Goal: Register for event/course

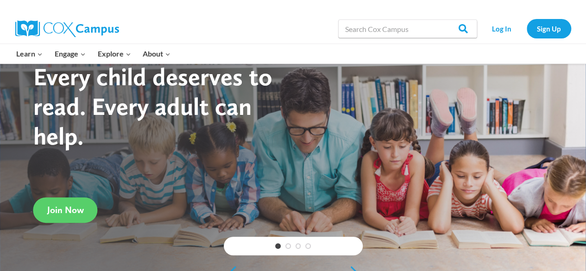
scroll to position [37, 0]
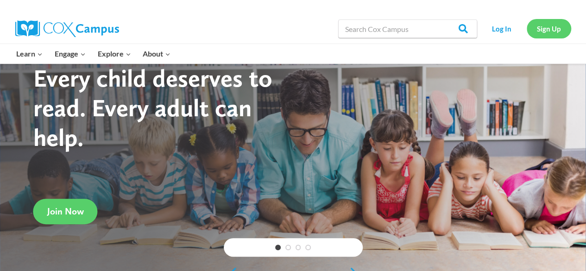
click at [535, 27] on link "Sign Up" at bounding box center [549, 28] width 44 height 19
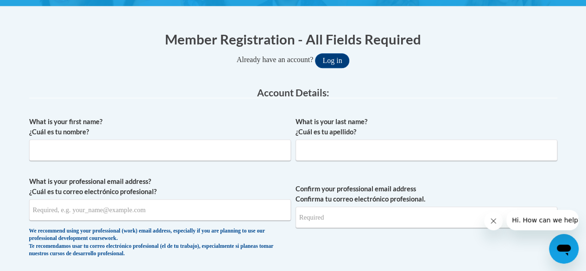
scroll to position [167, 0]
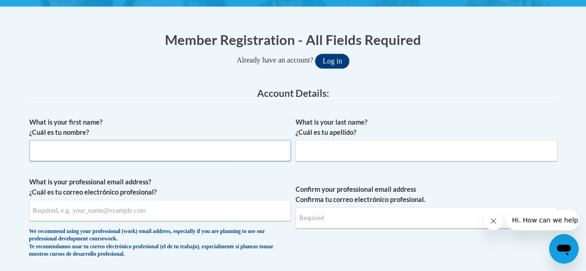
click at [73, 152] on input "What is your first name? ¿Cuál es tu nombre?" at bounding box center [160, 150] width 262 height 21
type input "Cortez"
type input "Hampton"
type input "cortezhampton89@gmail.com"
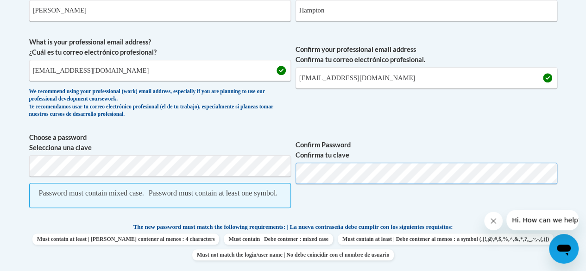
scroll to position [310, 0]
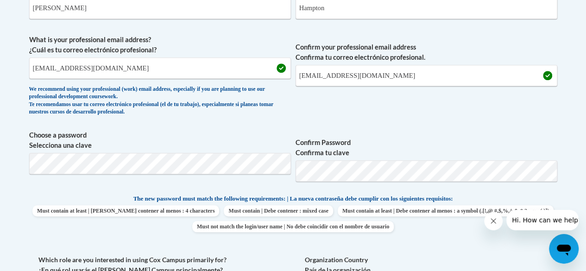
click at [510, 129] on div "What is your first name? ¿Cuál es tu nombre? Cortez What is your last name? ¿Cu…" at bounding box center [293, 185] width 528 height 430
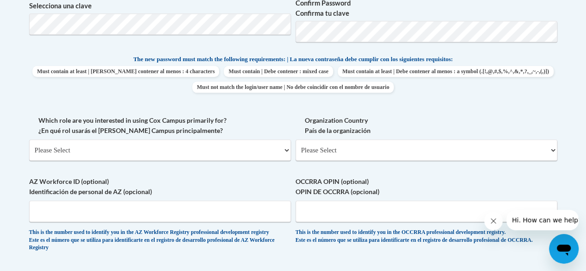
scroll to position [459, 0]
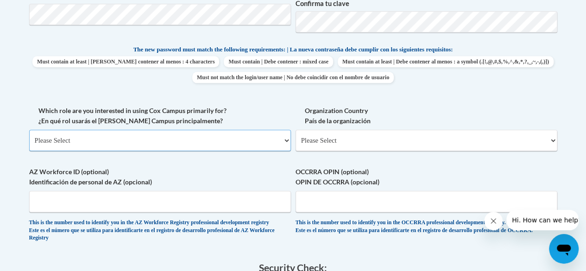
click at [213, 140] on select "Please Select College/University | Colegio/Universidad Community/Nonprofit Part…" at bounding box center [160, 140] width 262 height 21
select select "fbf2d438-af2f-41f8-98f1-81c410e29de3"
click at [29, 130] on select "Please Select College/University | Colegio/Universidad Community/Nonprofit Part…" at bounding box center [160, 140] width 262 height 21
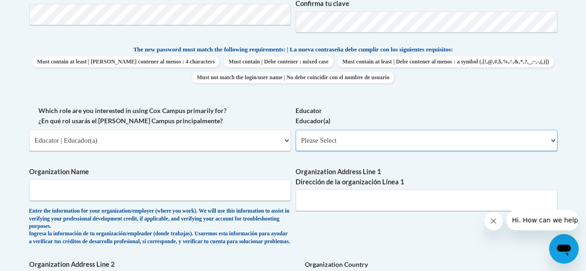
click at [366, 144] on select "Please Select Early Learning/Daycare Teacher/Family Home Care Provider | Maestr…" at bounding box center [427, 140] width 262 height 21
select select "5e2af403-4f2c-4e49-a02f-103e55d7b75b"
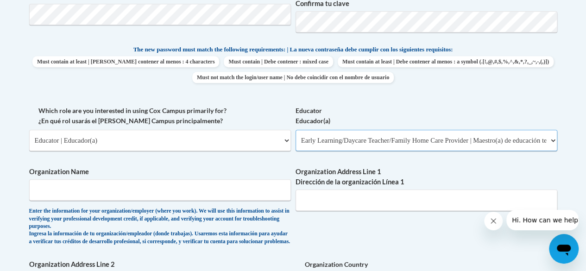
click at [296, 130] on select "Please Select Early Learning/Daycare Teacher/Family Home Care Provider | Maestr…" at bounding box center [427, 140] width 262 height 21
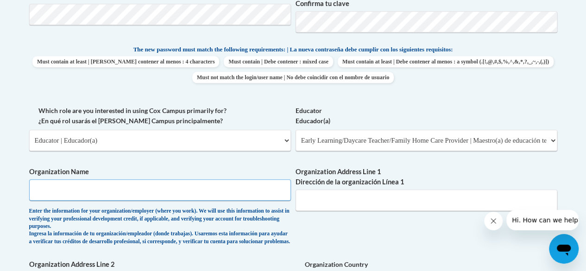
click at [102, 187] on input "Organization Name" at bounding box center [160, 189] width 262 height 21
type input "y"
type input "YMCA School Aged Childcare Greater Louisville"
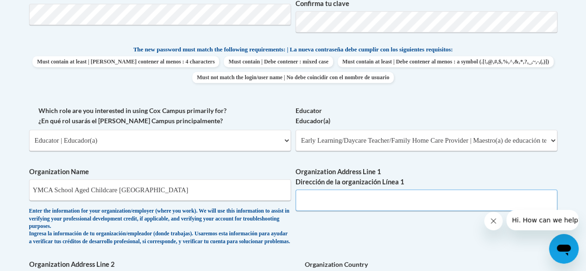
click at [322, 205] on input "Organization Address Line 1 Dirección de la organización Línea 1" at bounding box center [427, 200] width 262 height 21
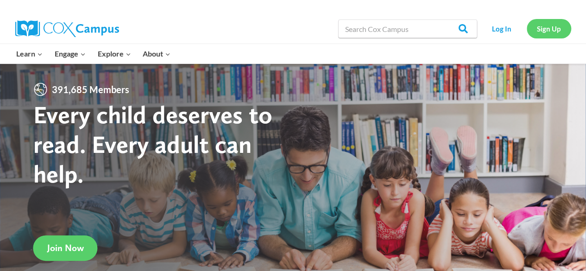
click at [535, 28] on link "Sign Up" at bounding box center [549, 28] width 44 height 19
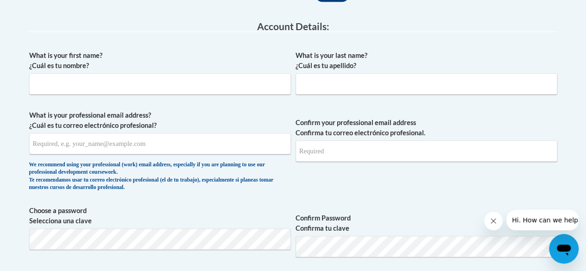
scroll to position [234, 0]
click at [114, 85] on input "What is your first name? ¿Cuál es tu nombre?" at bounding box center [160, 83] width 262 height 21
type input "Cortez"
type input "Hampton"
type input "cortezhampton89@gmail.com"
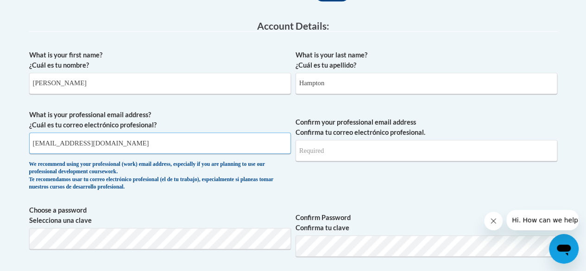
type input "cortezhampton89@gmail.com"
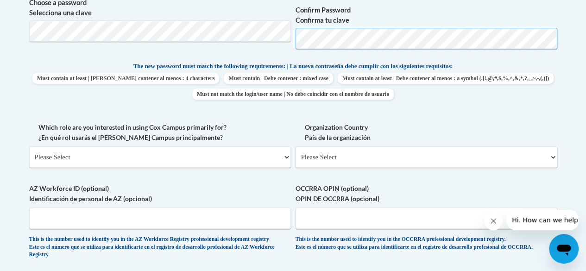
scroll to position [442, 0]
click at [88, 153] on select "Please Select College/University | Colegio/Universidad Community/Nonprofit Part…" at bounding box center [160, 156] width 262 height 21
select select "fbf2d438-af2f-41f8-98f1-81c410e29de3"
click at [29, 146] on select "Please Select College/University | Colegio/Universidad Community/Nonprofit Part…" at bounding box center [160, 156] width 262 height 21
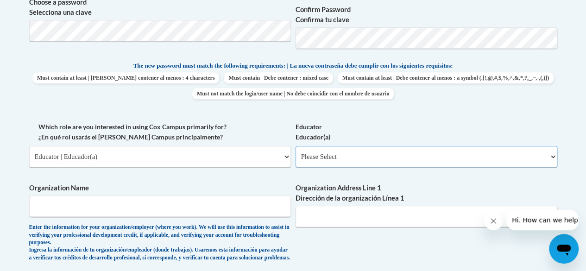
click at [313, 157] on select "Please Select Early Learning/Daycare Teacher/Family Home Care Provider | Maestr…" at bounding box center [427, 156] width 262 height 21
select select "5e2af403-4f2c-4e49-a02f-103e55d7b75b"
click at [296, 146] on select "Please Select Early Learning/Daycare Teacher/Family Home Care Provider | Maestr…" at bounding box center [427, 156] width 262 height 21
click at [97, 204] on input "Organization Name" at bounding box center [160, 206] width 262 height 21
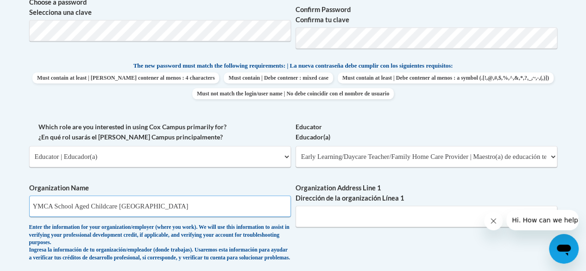
type input "YMCA School Aged Childcare Greater Louisville"
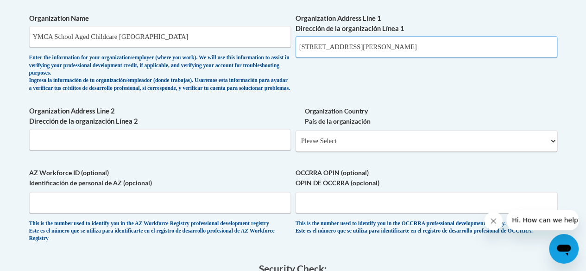
scroll to position [615, 0]
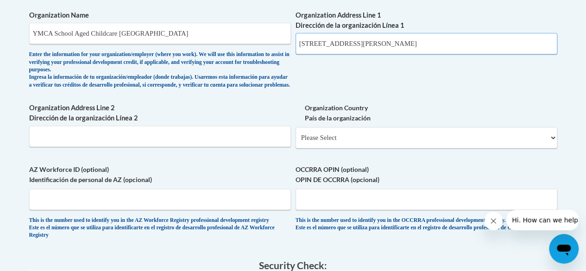
type input "2411 Bowman Ave Louisville KY"
click at [365, 148] on select "Please Select United States | Estados Unidos Outside of the United States | Fue…" at bounding box center [427, 137] width 262 height 21
select select "ad49bcad-a171-4b2e-b99c-48b446064914"
click at [296, 134] on select "Please Select United States | Estados Unidos Outside of the United States | Fue…" at bounding box center [427, 137] width 262 height 21
select select
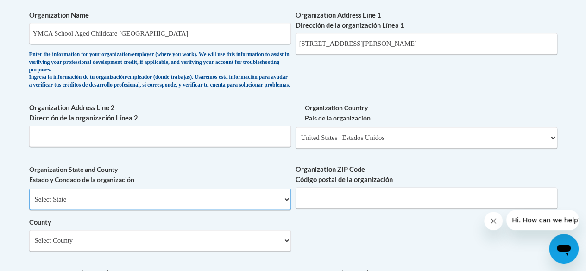
click at [267, 203] on select "Select State Alabama Alaska Arizona Arkansas California Colorado Connecticut De…" at bounding box center [160, 199] width 262 height 21
select select "Kentucky"
click at [29, 196] on select "Select State Alabama Alaska Arizona Arkansas California Colorado Connecticut De…" at bounding box center [160, 199] width 262 height 21
click at [321, 231] on div "What is your first name? ¿Cuál es tu nombre? Cortez What is your last name? ¿Cu…" at bounding box center [293, 8] width 528 height 687
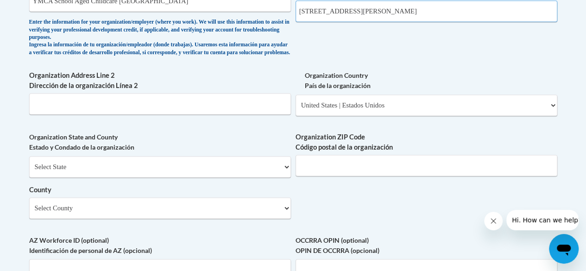
click at [423, 11] on input "2411 Bowman Ave Louisville KY" at bounding box center [427, 10] width 262 height 21
type input "2411 Bowman Ave"
click at [344, 176] on input "Organization ZIP Code Código postal de la organización" at bounding box center [427, 165] width 262 height 21
type input "40217"
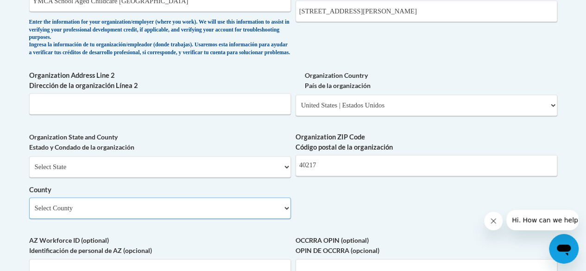
click at [254, 219] on select "Select County Adair Allen Anderson Ballard Barren Bath Bell Boone Bourbon Boyd …" at bounding box center [160, 207] width 262 height 21
select select "Jefferson"
click at [29, 204] on select "Select County Adair Allen Anderson Ballard Barren Bath Bell Boone Bourbon Boyd …" at bounding box center [160, 207] width 262 height 21
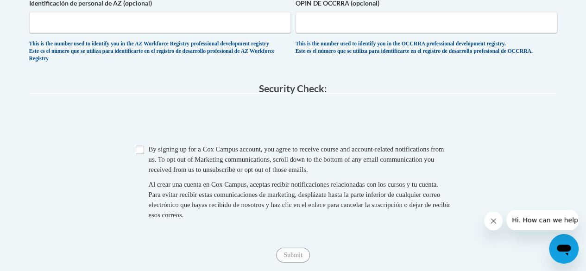
scroll to position [922, 0]
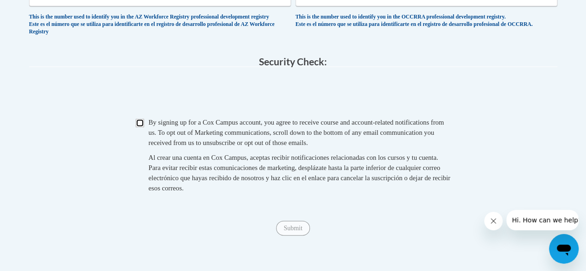
click at [140, 127] on input "Checkbox" at bounding box center [140, 123] width 8 height 8
checkbox input "true"
click at [290, 236] on input "Submit" at bounding box center [292, 228] width 33 height 15
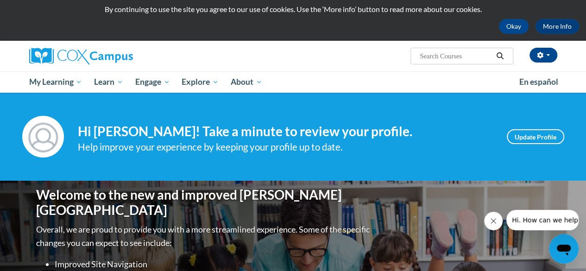
scroll to position [28, 0]
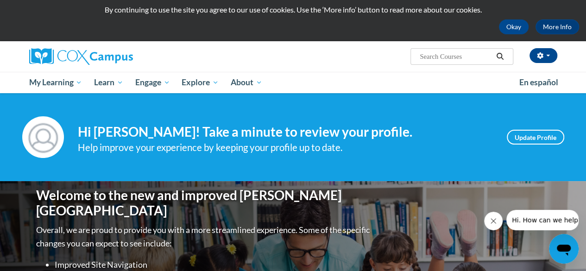
click at [431, 54] on input "Search..." at bounding box center [456, 56] width 74 height 11
type input "data driven"
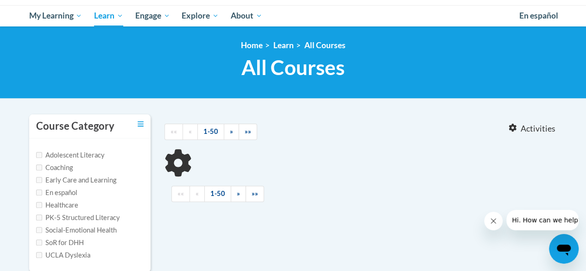
type input "data driven"
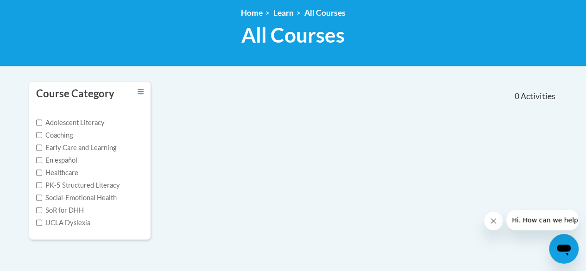
scroll to position [171, 0]
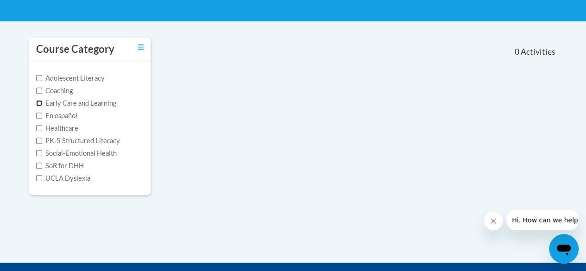
click at [36, 100] on input "Early Care and Learning" at bounding box center [39, 103] width 6 height 6
checkbox input "true"
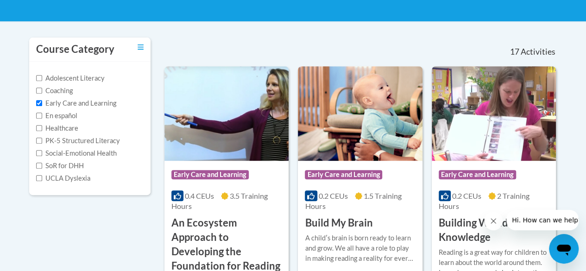
click at [39, 108] on div "Adolescent Literacy Coaching Early Care and Learning En español Healthcare PK-5…" at bounding box center [90, 128] width 108 height 110
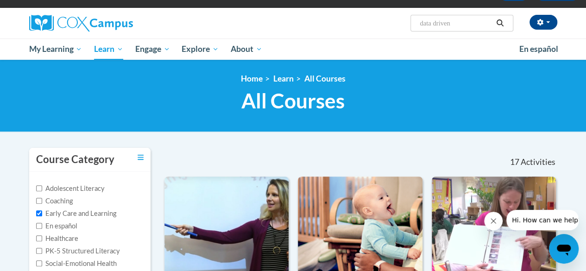
scroll to position [61, 0]
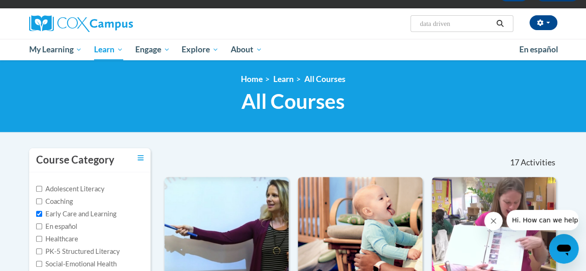
click at [463, 20] on input "data driven" at bounding box center [456, 23] width 74 height 11
type input "data driven instruction"
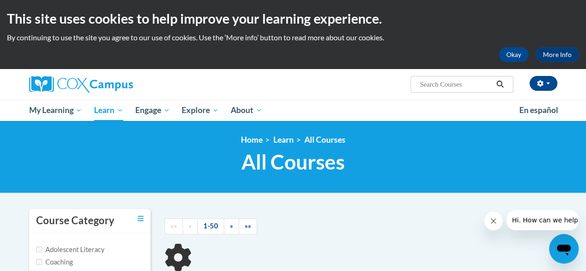
type input "data driven instruction"
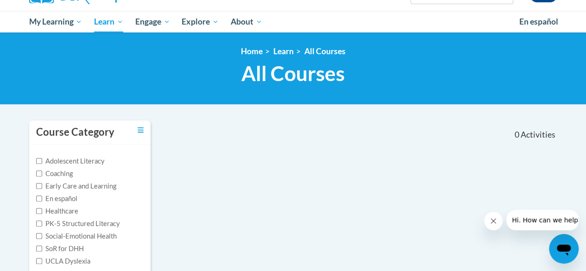
scroll to position [90, 0]
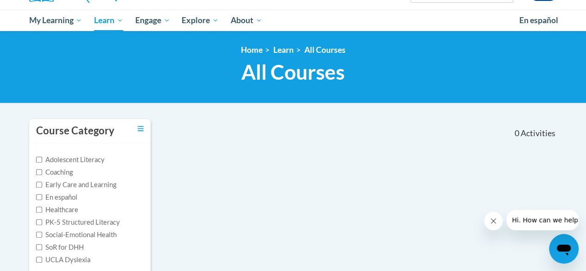
click at [70, 180] on label "Early Care and Learning" at bounding box center [76, 185] width 80 height 10
click at [42, 182] on input "Early Care and Learning" at bounding box center [39, 185] width 6 height 6
checkbox input "true"
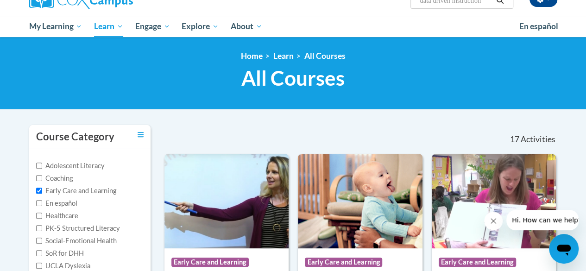
scroll to position [0, 0]
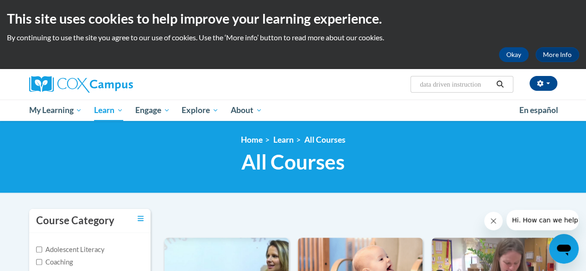
click at [481, 84] on input "data driven instruction" at bounding box center [456, 84] width 74 height 11
type input "data-driven instruction"
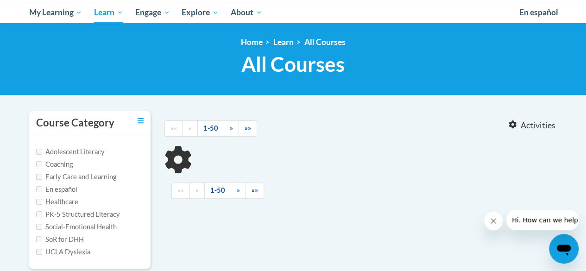
type input "data-driven instruction"
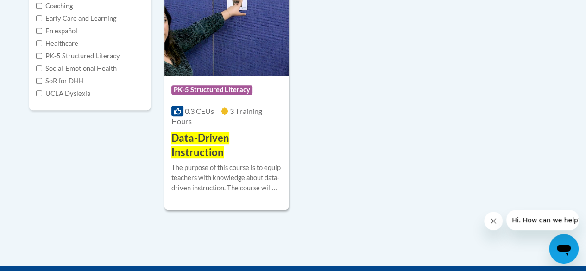
scroll to position [259, 0]
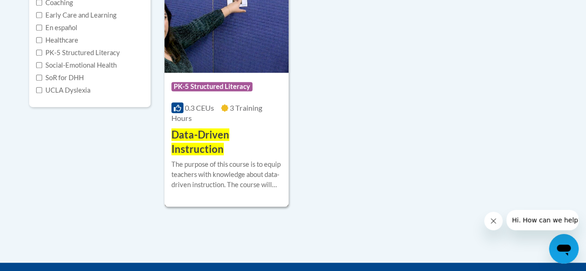
click at [210, 136] on span "Data-Driven Instruction" at bounding box center [200, 141] width 58 height 27
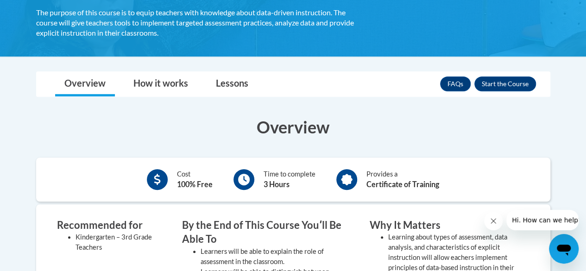
scroll to position [197, 0]
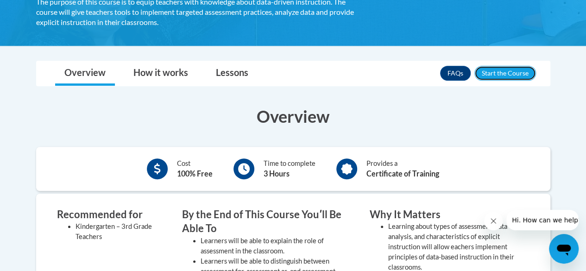
click at [511, 73] on button "Enroll" at bounding box center [505, 73] width 62 height 15
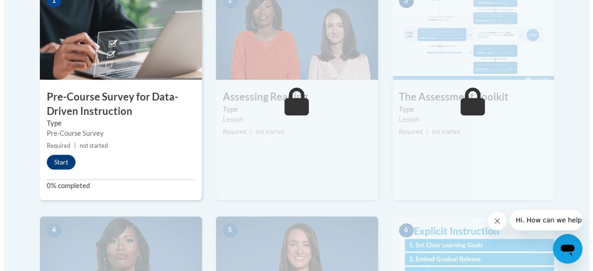
scroll to position [335, 0]
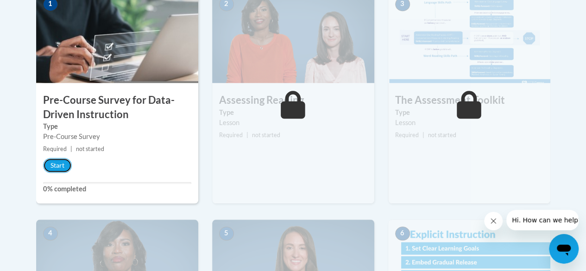
click at [60, 162] on button "Start" at bounding box center [57, 165] width 29 height 15
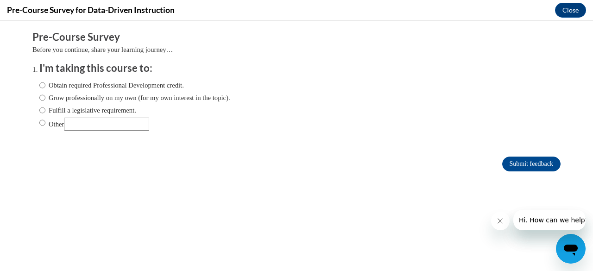
scroll to position [0, 0]
click at [41, 86] on label "Obtain required Professional Development credit." at bounding box center [111, 85] width 145 height 10
click at [41, 86] on input "Obtain required Professional Development credit." at bounding box center [42, 85] width 6 height 10
radio input "true"
click at [525, 162] on input "Submit feedback" at bounding box center [531, 164] width 58 height 15
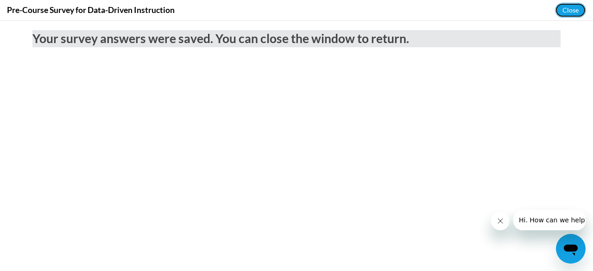
click at [561, 17] on button "Close" at bounding box center [570, 10] width 31 height 15
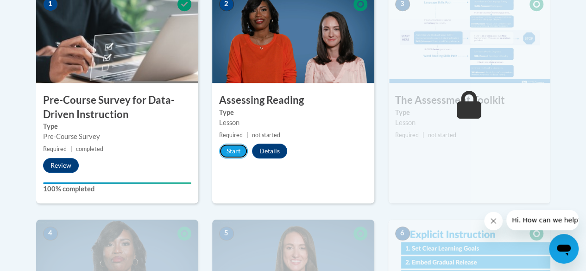
click at [235, 148] on button "Start" at bounding box center [233, 151] width 29 height 15
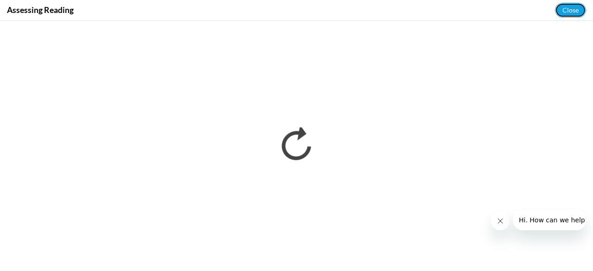
click at [583, 12] on button "Close" at bounding box center [570, 10] width 31 height 15
